Goal: Task Accomplishment & Management: Use online tool/utility

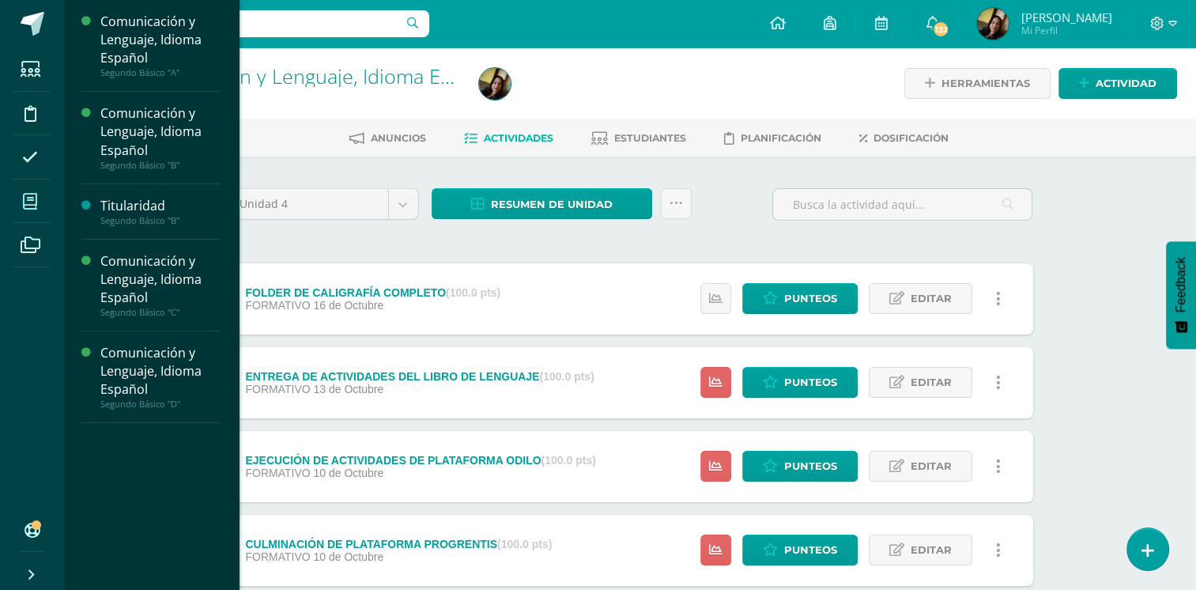
click at [36, 197] on icon at bounding box center [30, 202] width 14 height 16
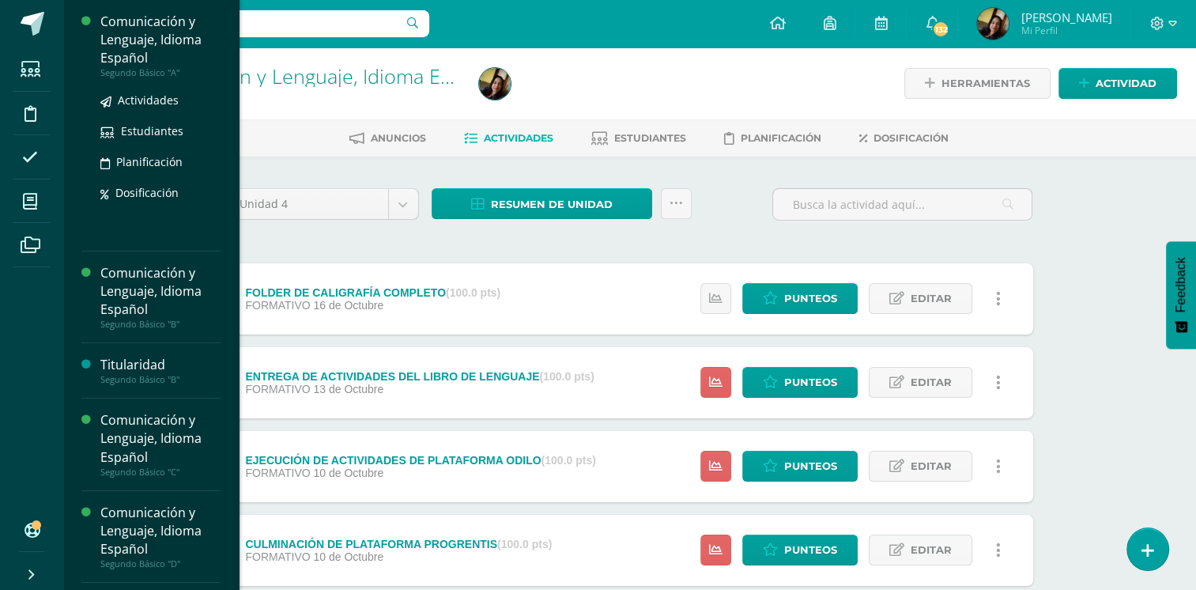
click at [133, 58] on div "Comunicación y Lenguaje, Idioma Español" at bounding box center [160, 40] width 120 height 55
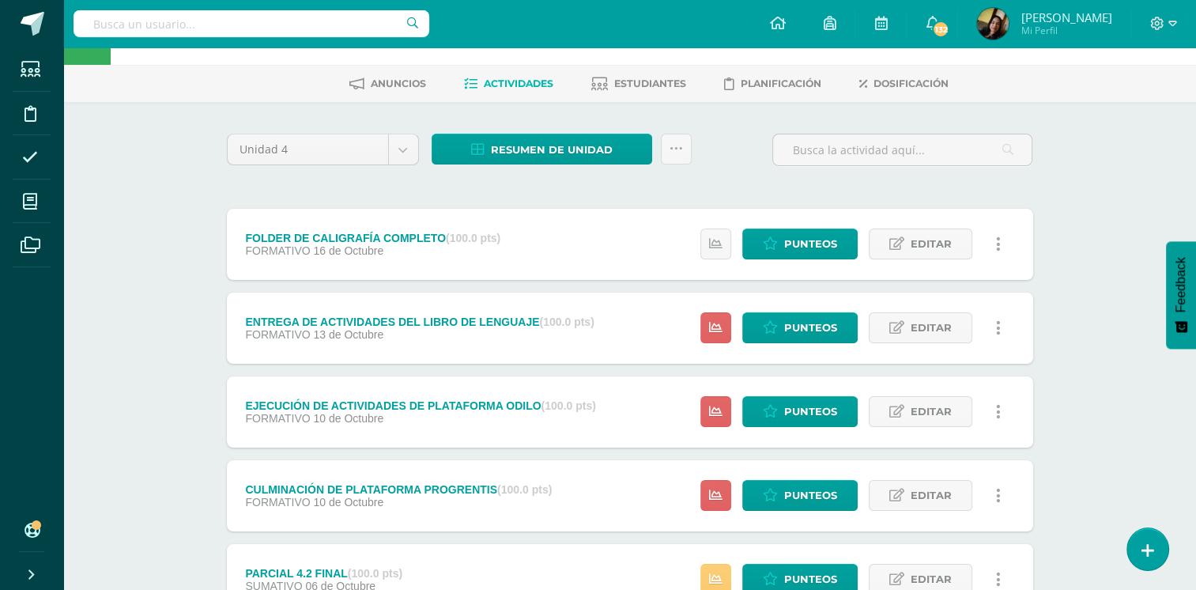
scroll to position [158, 0]
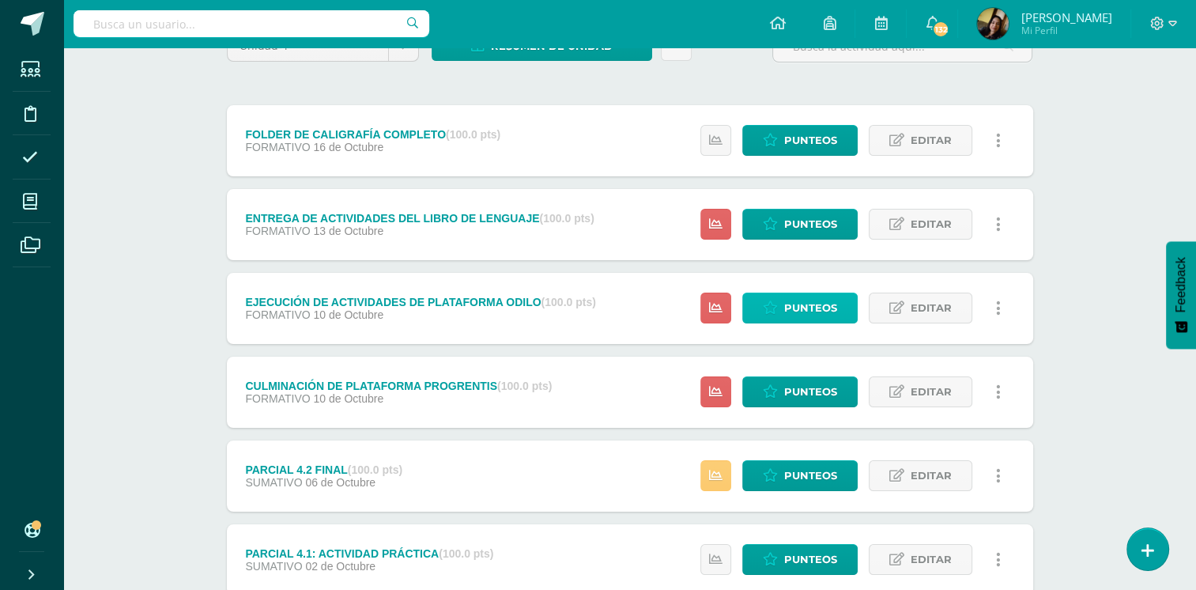
click at [788, 315] on span "Punteos" at bounding box center [810, 307] width 53 height 29
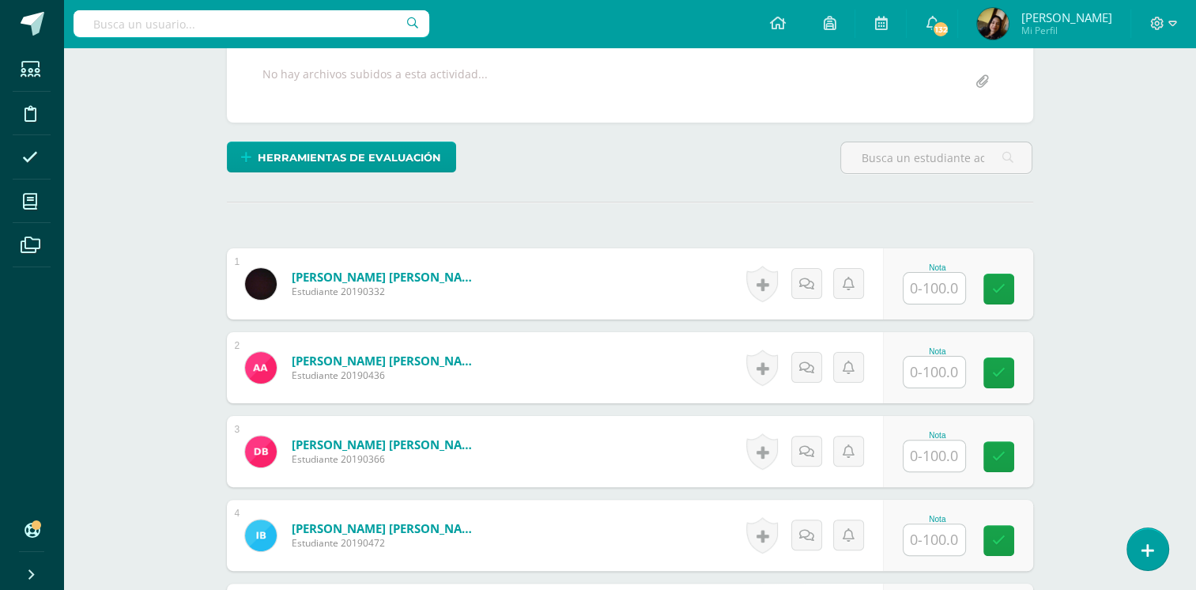
scroll to position [316, 0]
click at [932, 296] on input "text" at bounding box center [942, 289] width 63 height 32
type input "35"
click at [945, 368] on input "text" at bounding box center [934, 371] width 62 height 31
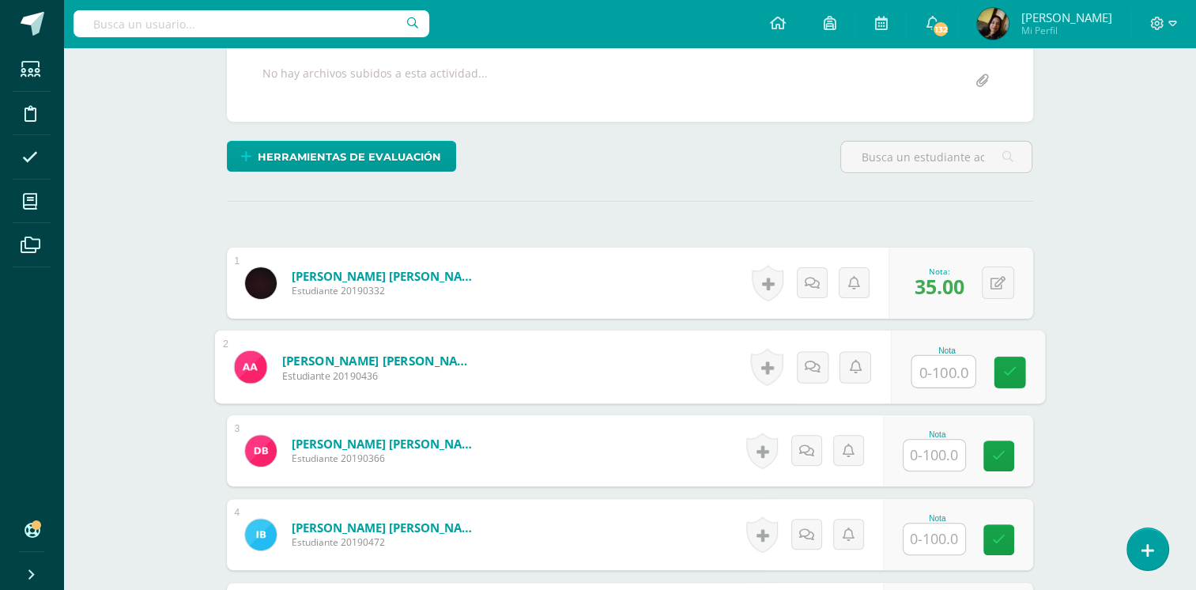
scroll to position [318, 0]
